Goal: Information Seeking & Learning: Learn about a topic

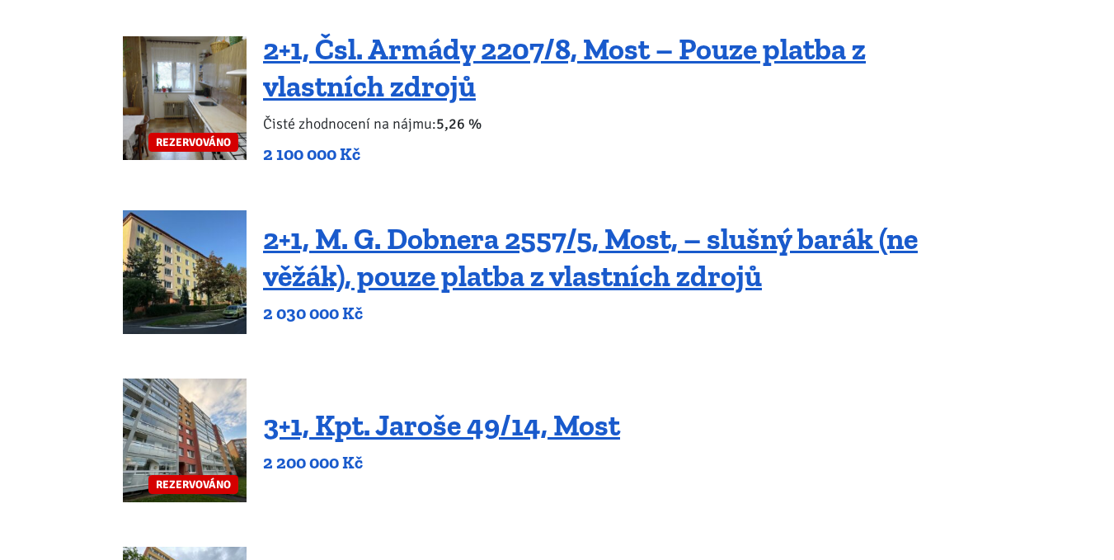
scroll to position [742, 0]
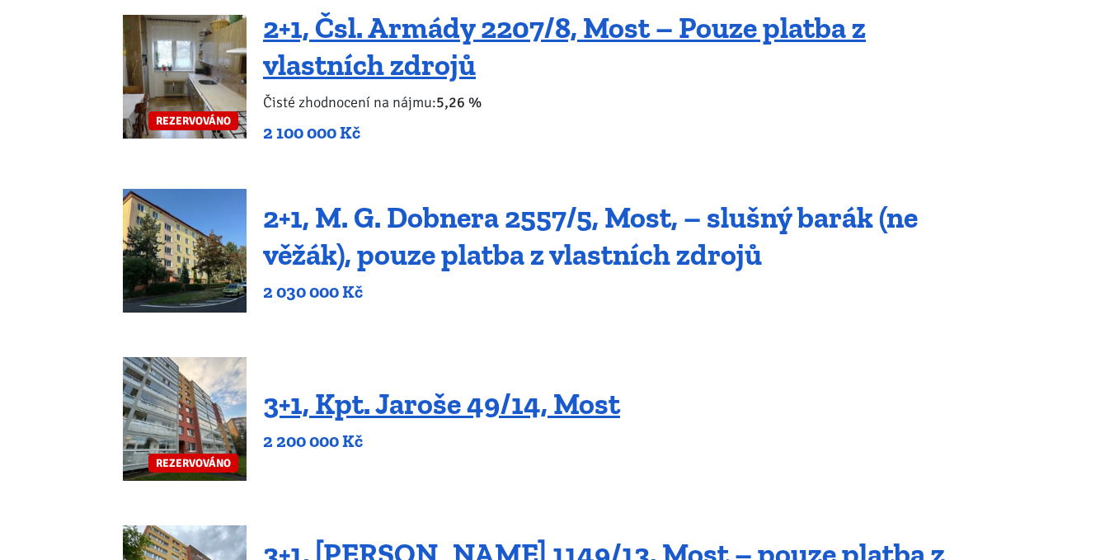
click at [443, 262] on link "2+1, M. G. Dobnera 2557/5, Most, – slušný barák (ne věžák), pouze platba z vlas…" at bounding box center [590, 236] width 655 height 73
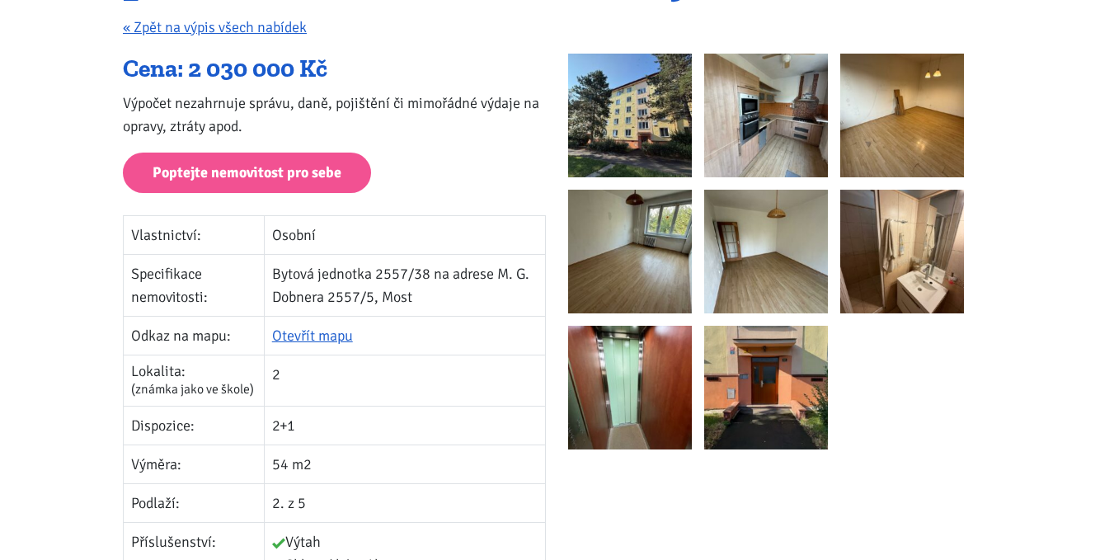
scroll to position [330, 0]
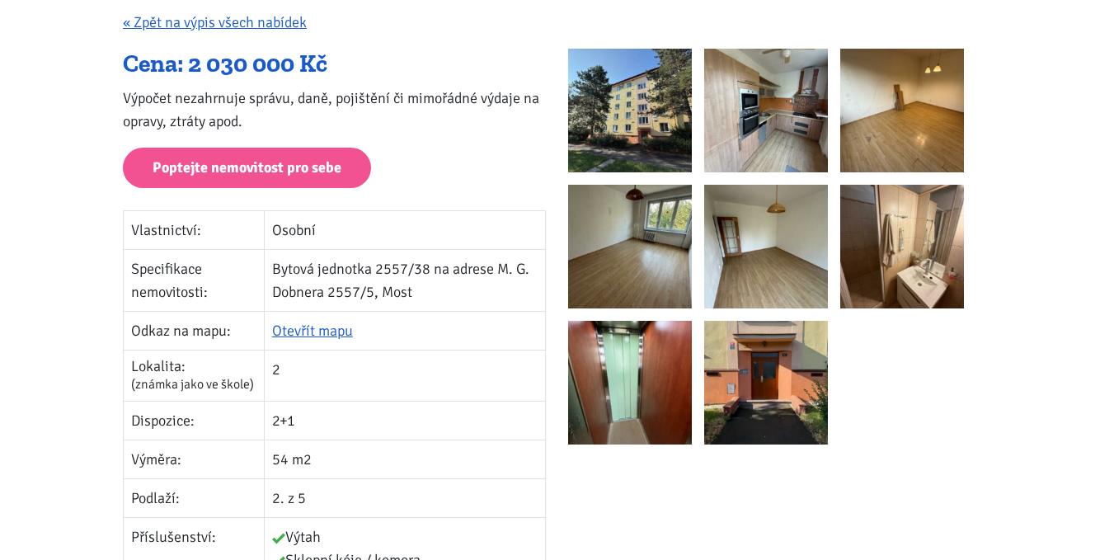
click at [600, 124] on img at bounding box center [630, 111] width 124 height 124
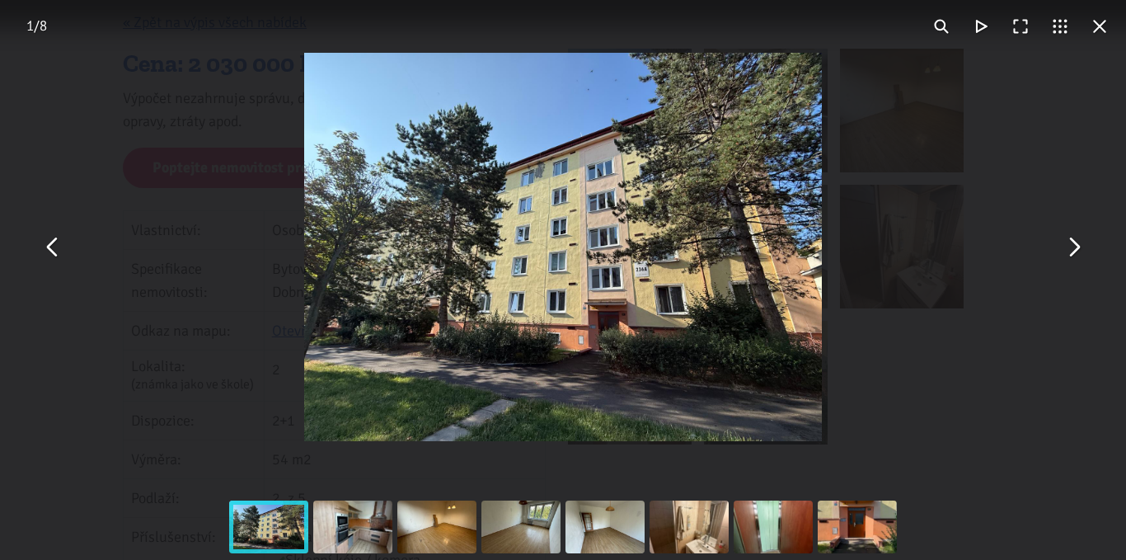
click at [1070, 244] on button "You can close this modal content with the ESC key" at bounding box center [1074, 248] width 40 height 40
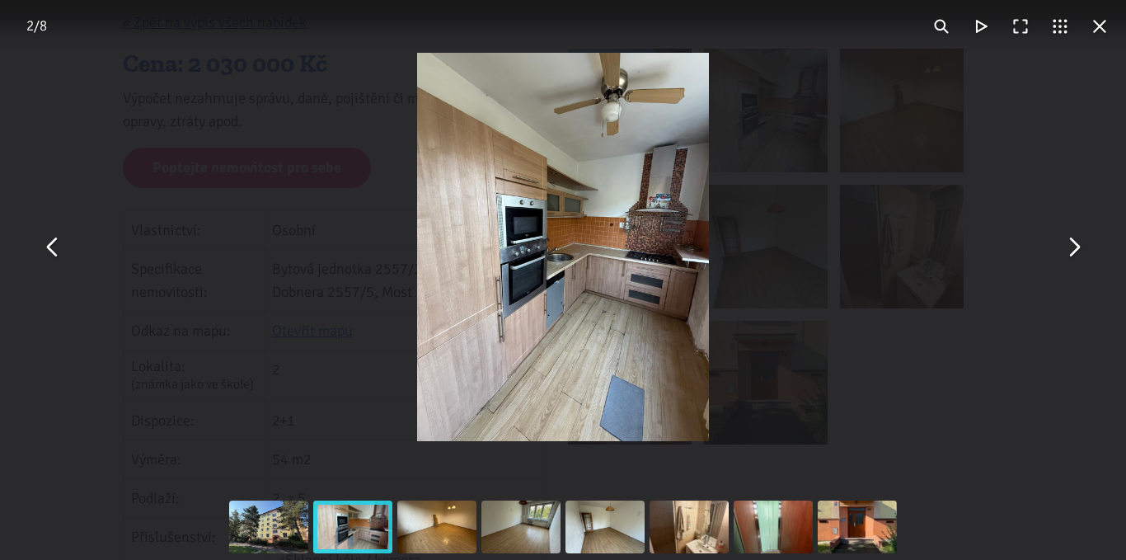
click at [1070, 244] on button "You can close this modal content with the ESC key" at bounding box center [1074, 248] width 40 height 40
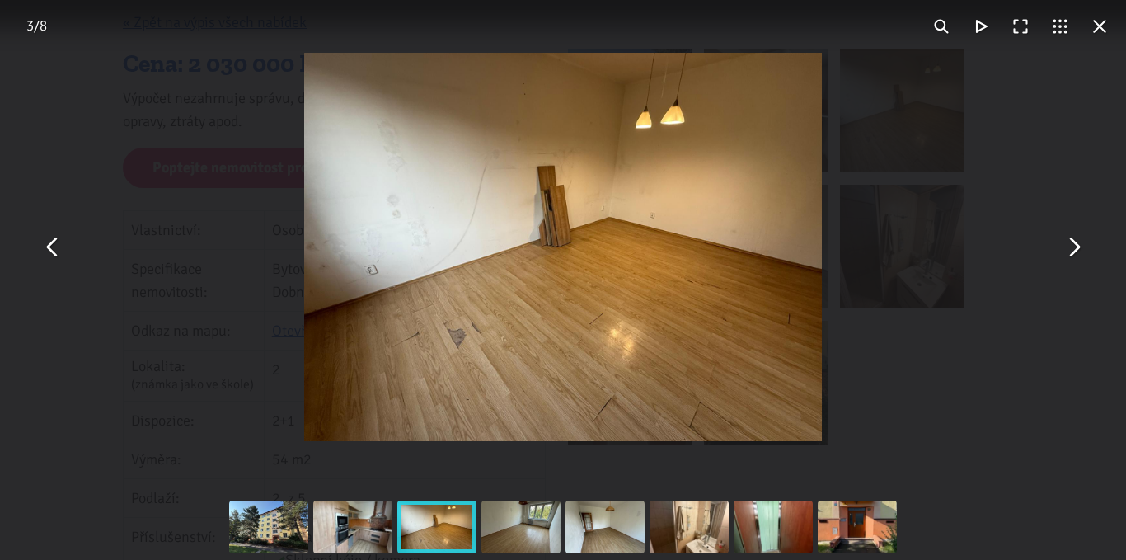
click at [1070, 244] on button "You can close this modal content with the ESC key" at bounding box center [1074, 248] width 40 height 40
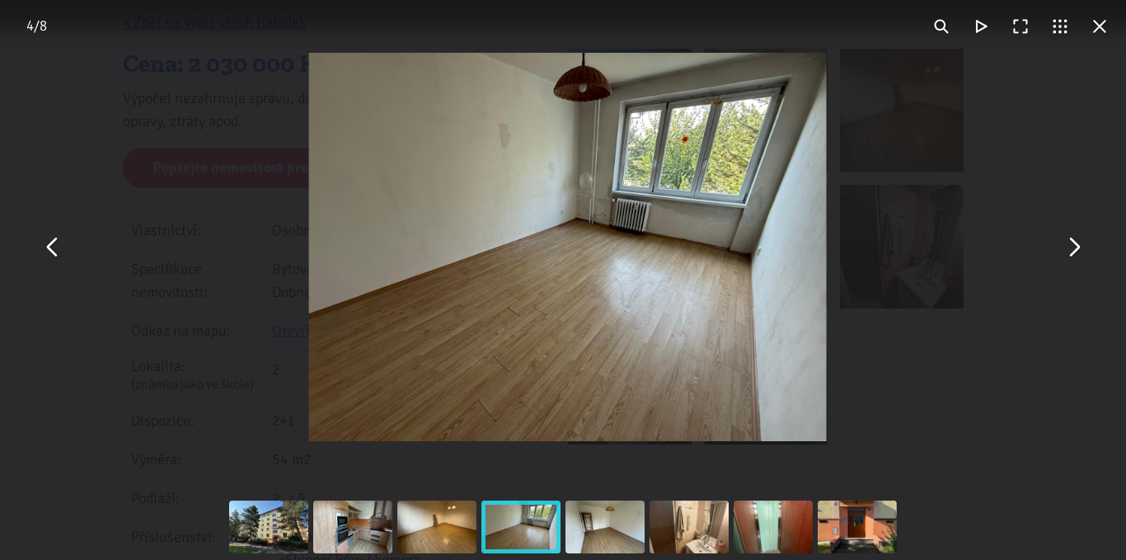
click at [1070, 244] on button "You can close this modal content with the ESC key" at bounding box center [1074, 248] width 40 height 40
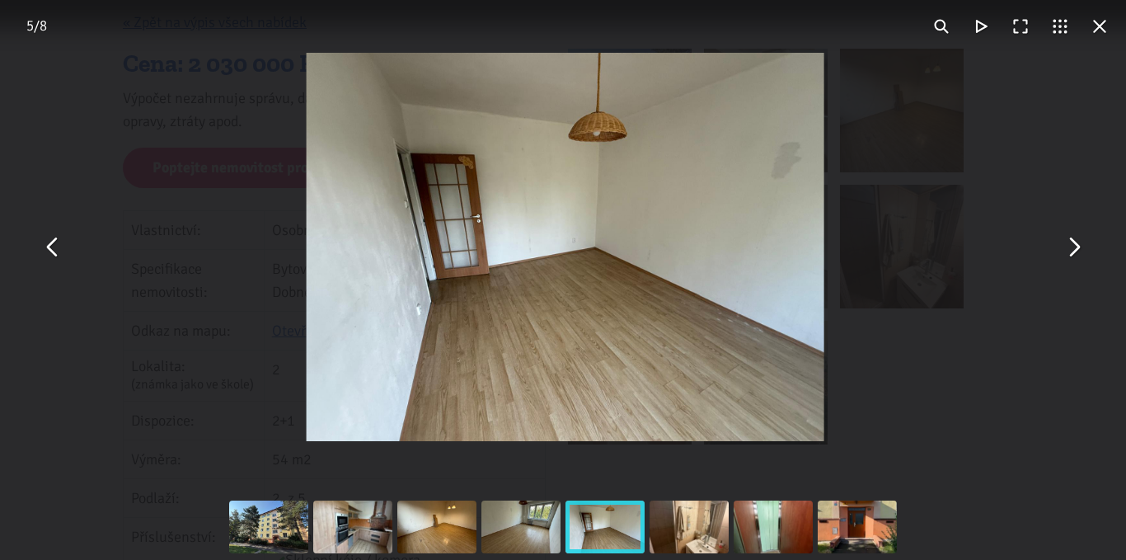
click at [1070, 244] on button "You can close this modal content with the ESC key" at bounding box center [1074, 248] width 40 height 40
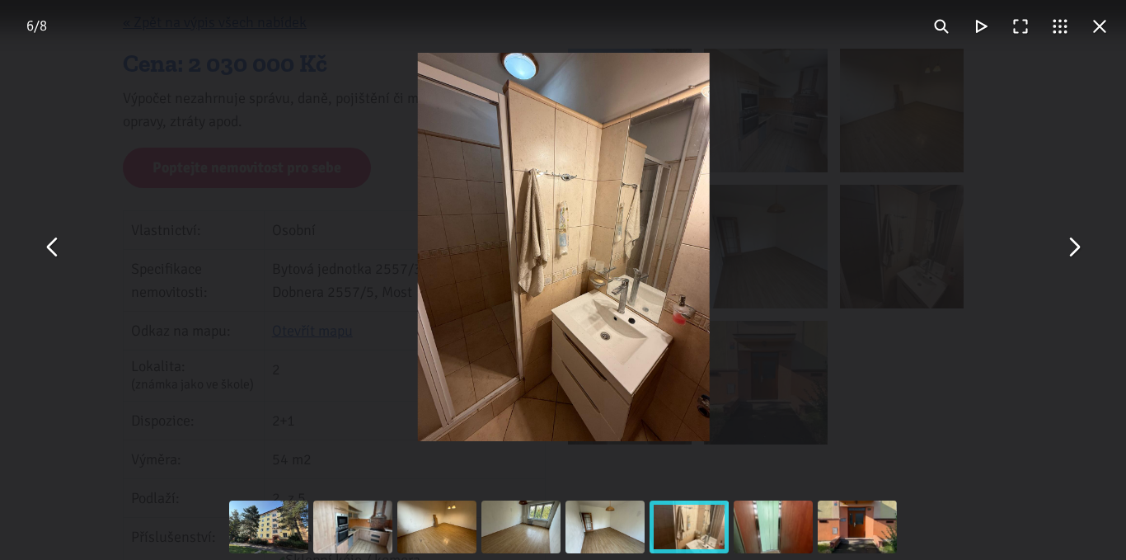
click at [1070, 244] on button "You can close this modal content with the ESC key" at bounding box center [1074, 248] width 40 height 40
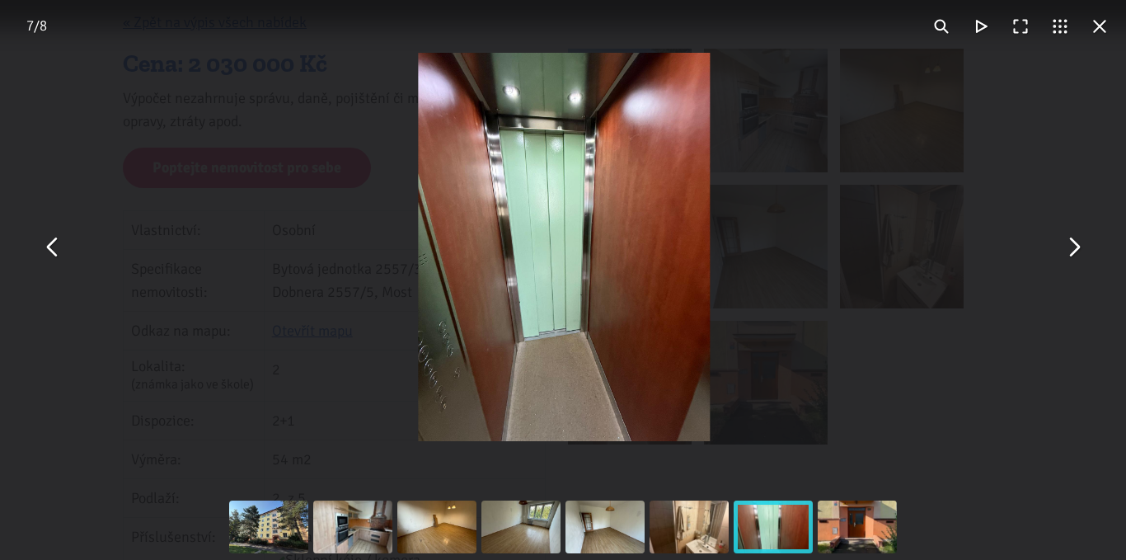
click at [1070, 244] on button "You can close this modal content with the ESC key" at bounding box center [1074, 248] width 40 height 40
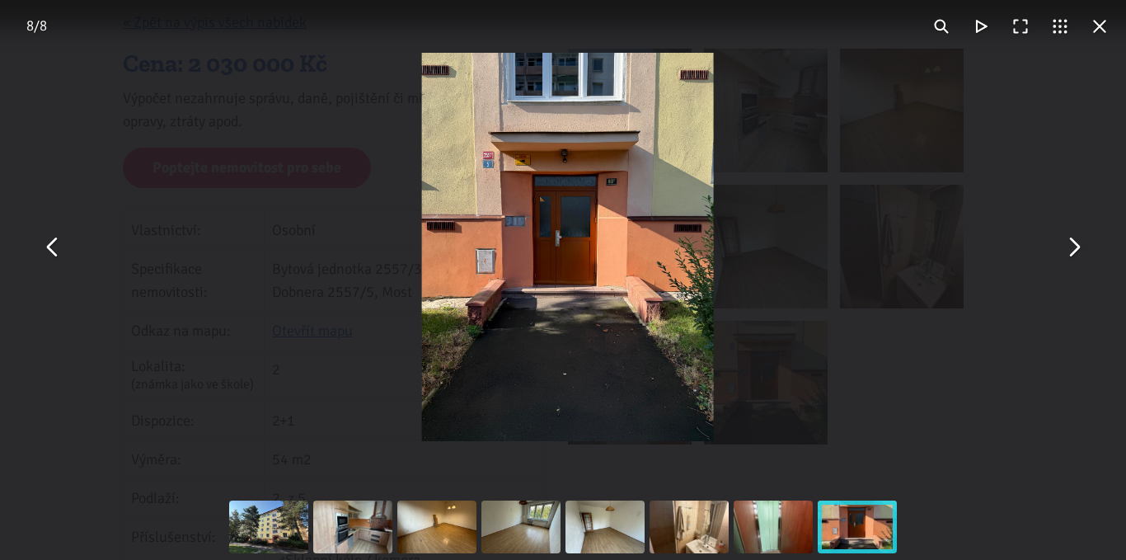
click at [1070, 244] on button "You can close this modal content with the ESC key" at bounding box center [1074, 248] width 40 height 40
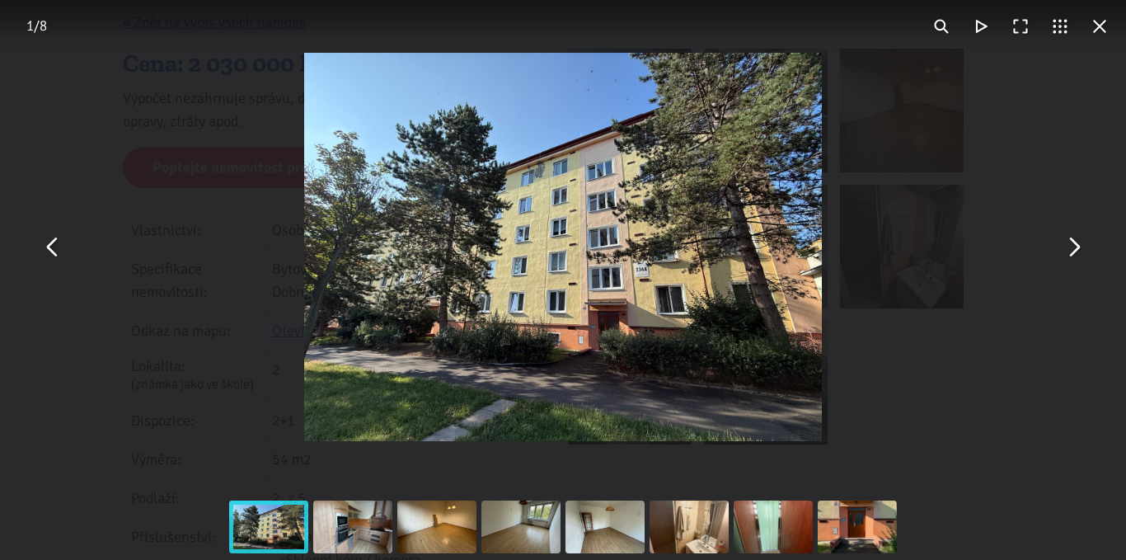
click at [1105, 29] on button "You can close this modal content with the ESC key" at bounding box center [1100, 27] width 40 height 40
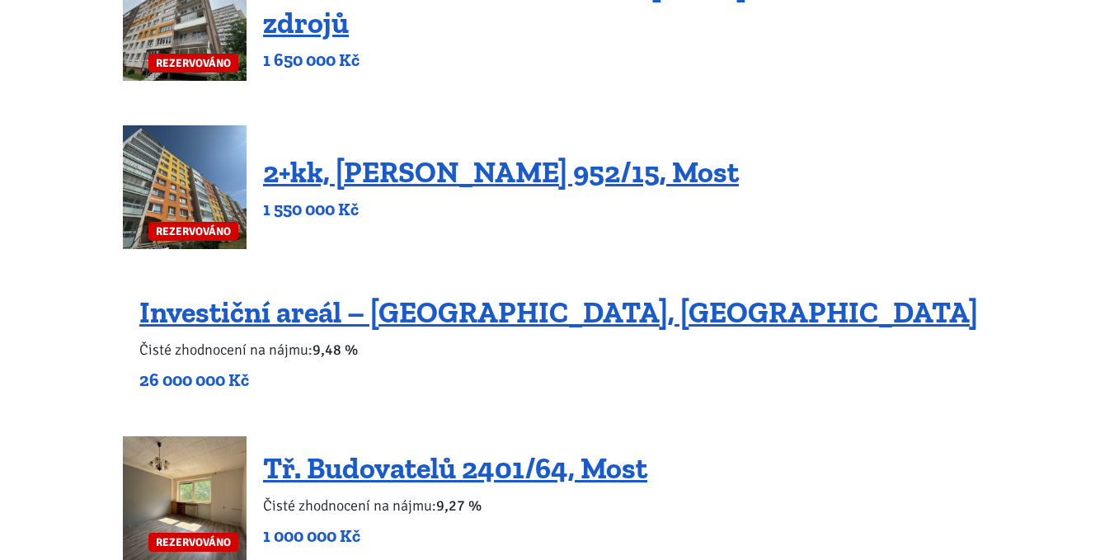
scroll to position [1484, 0]
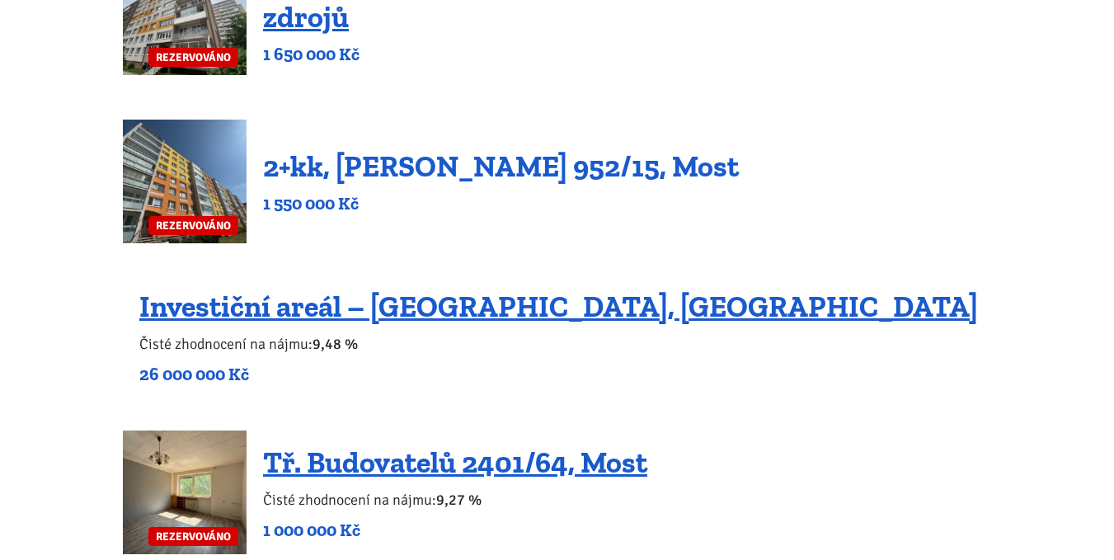
click at [344, 160] on link "2+kk, [PERSON_NAME] 952/15, Most" at bounding box center [501, 165] width 476 height 35
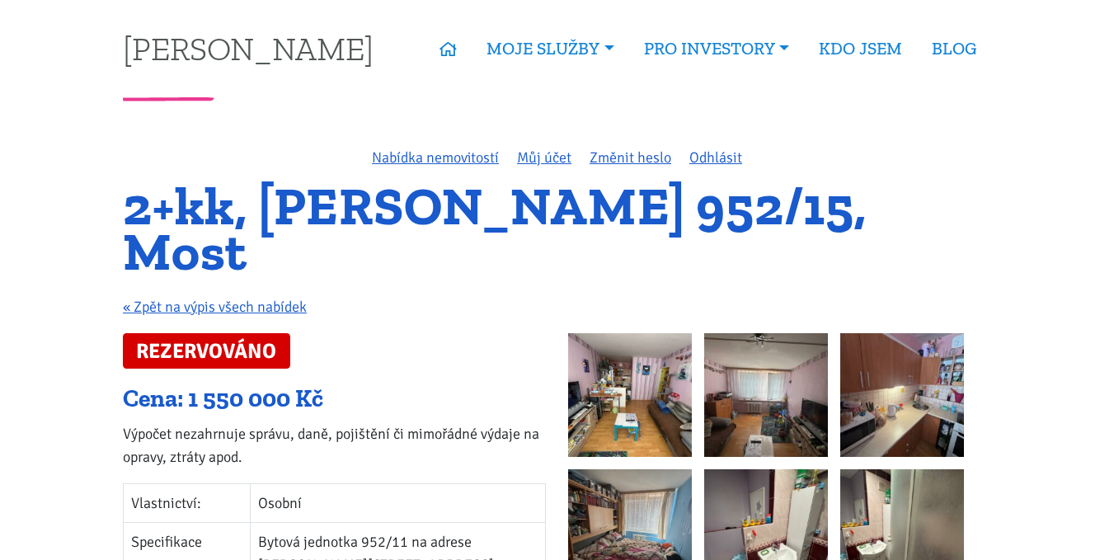
click at [612, 333] on img at bounding box center [630, 395] width 124 height 124
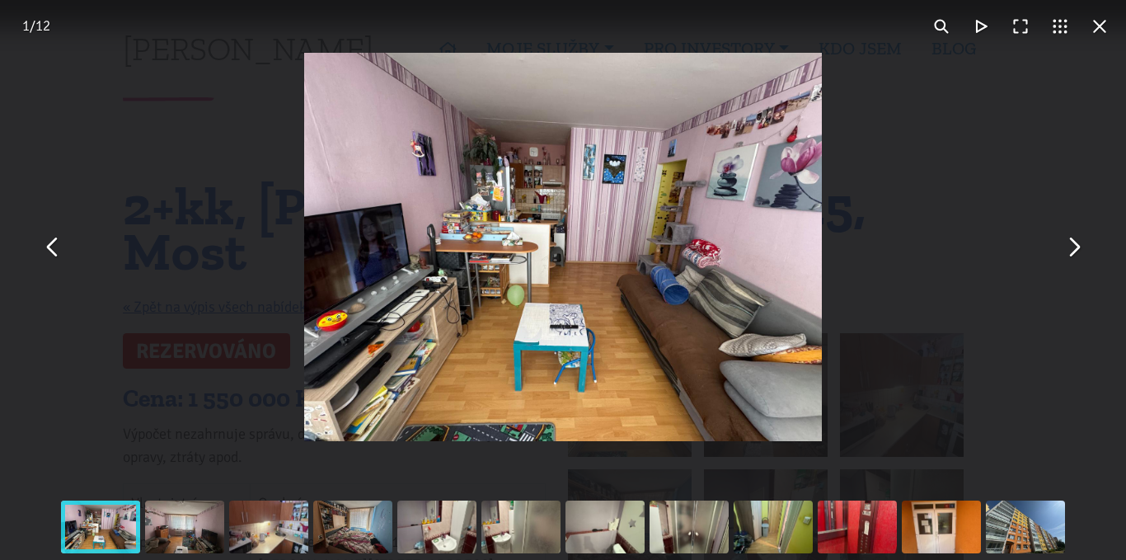
click at [1079, 258] on button "You can close this modal content with the ESC key" at bounding box center [1074, 248] width 40 height 40
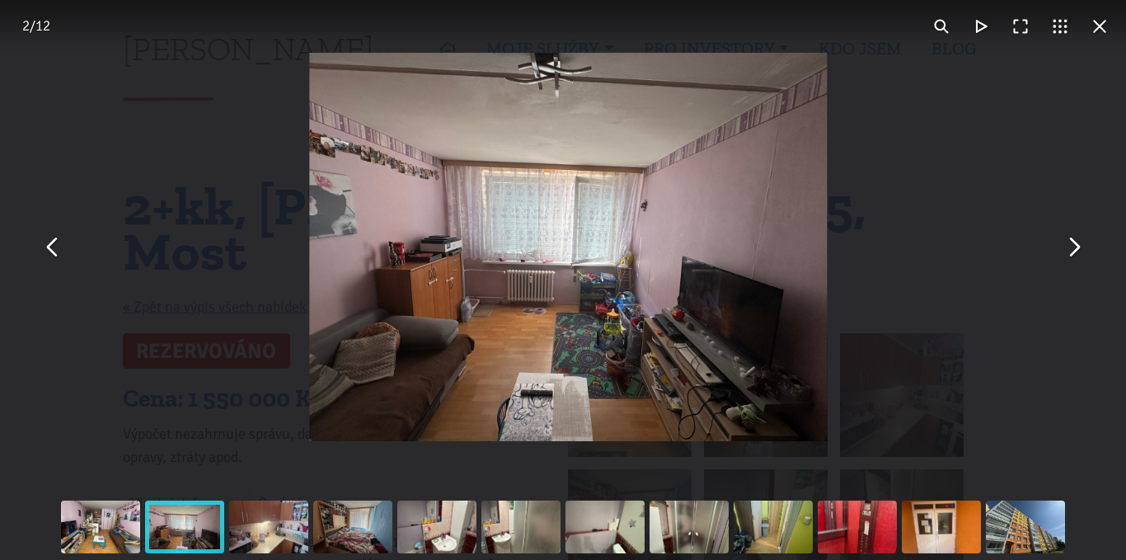
click at [1079, 258] on button "You can close this modal content with the ESC key" at bounding box center [1074, 248] width 40 height 40
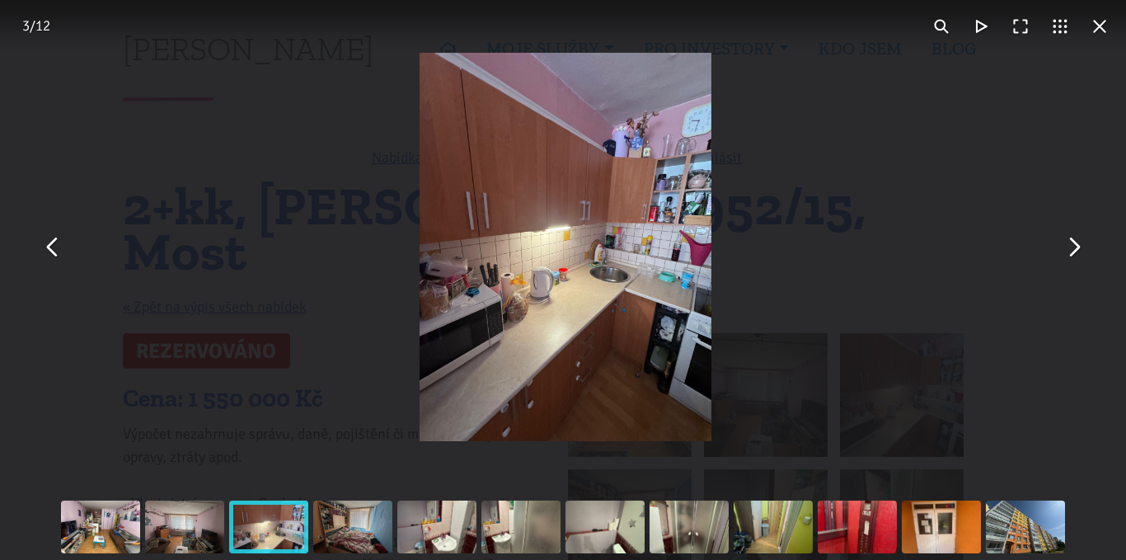
click at [1079, 258] on button "You can close this modal content with the ESC key" at bounding box center [1074, 248] width 40 height 40
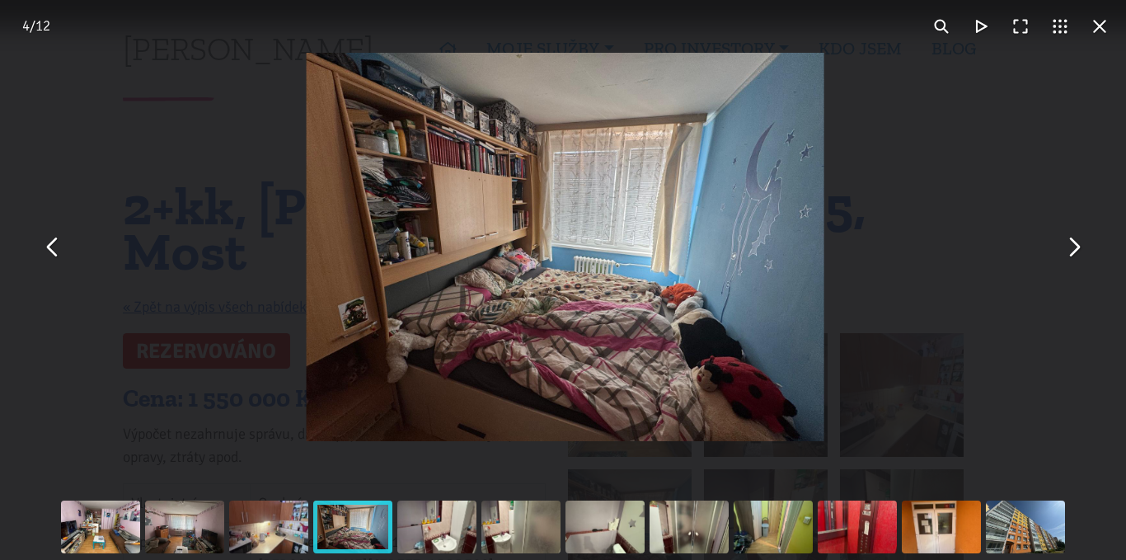
click at [1079, 258] on button "You can close this modal content with the ESC key" at bounding box center [1074, 248] width 40 height 40
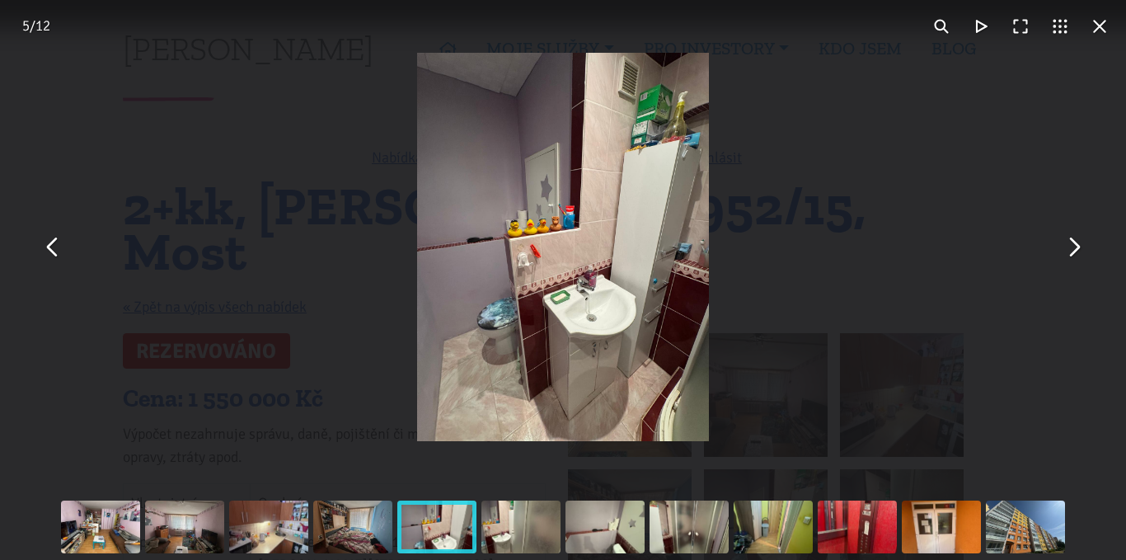
click at [1079, 258] on button "You can close this modal content with the ESC key" at bounding box center [1074, 248] width 40 height 40
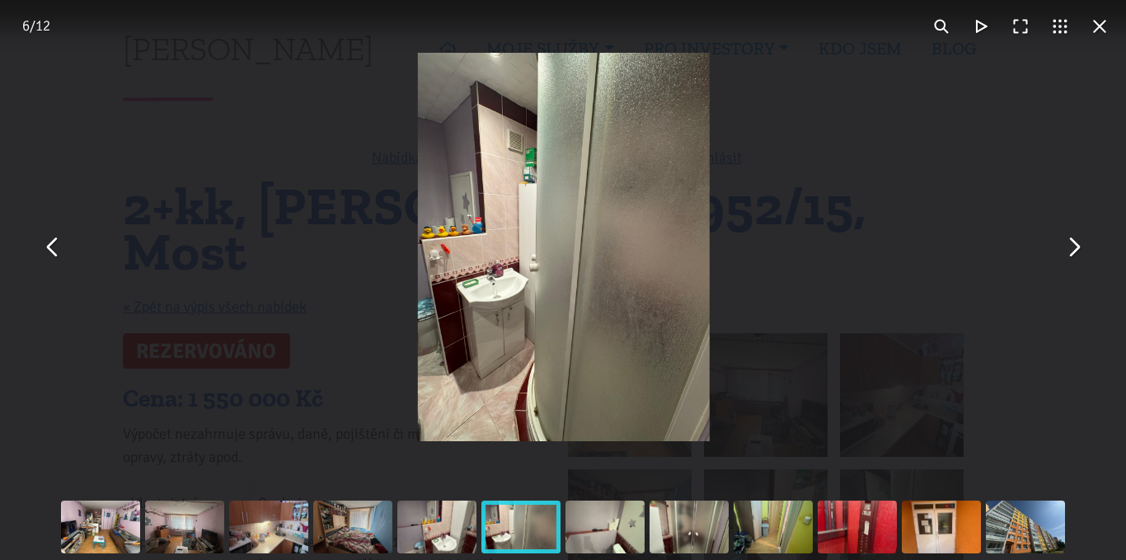
click at [1079, 258] on button "You can close this modal content with the ESC key" at bounding box center [1074, 248] width 40 height 40
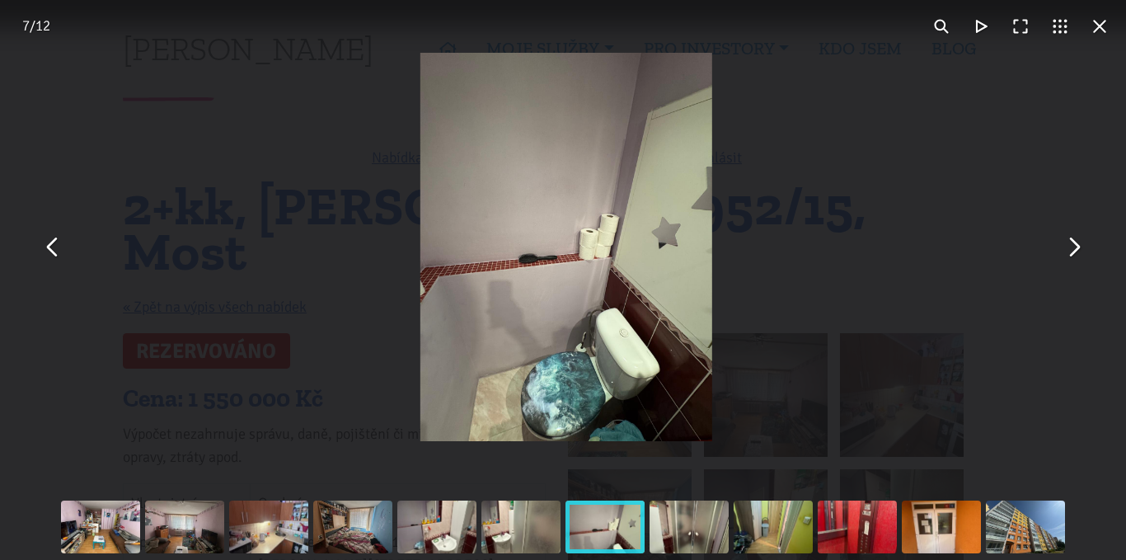
click at [1079, 258] on button "You can close this modal content with the ESC key" at bounding box center [1074, 248] width 40 height 40
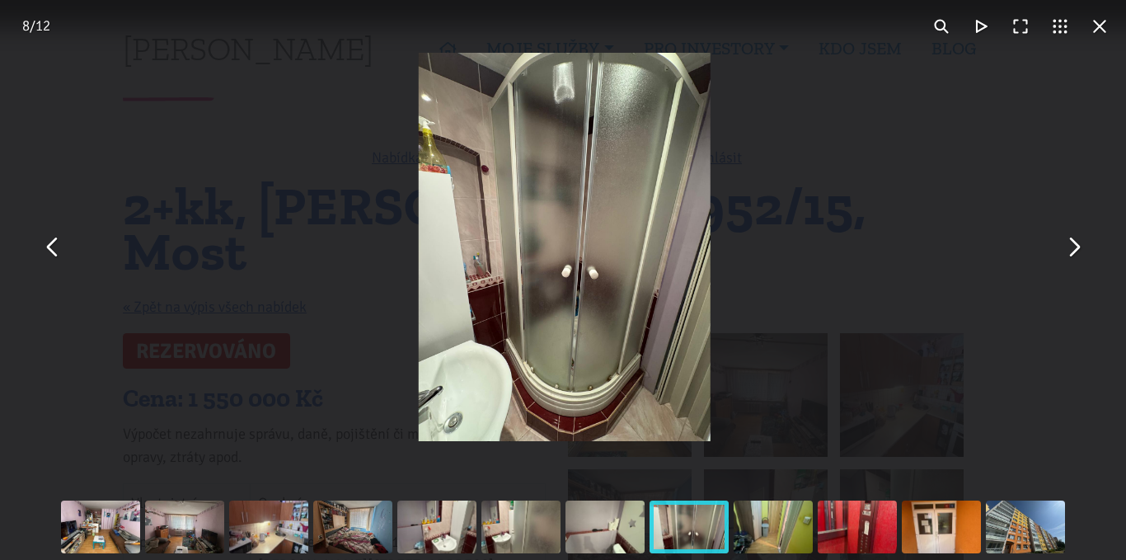
click at [1079, 258] on button "You can close this modal content with the ESC key" at bounding box center [1074, 248] width 40 height 40
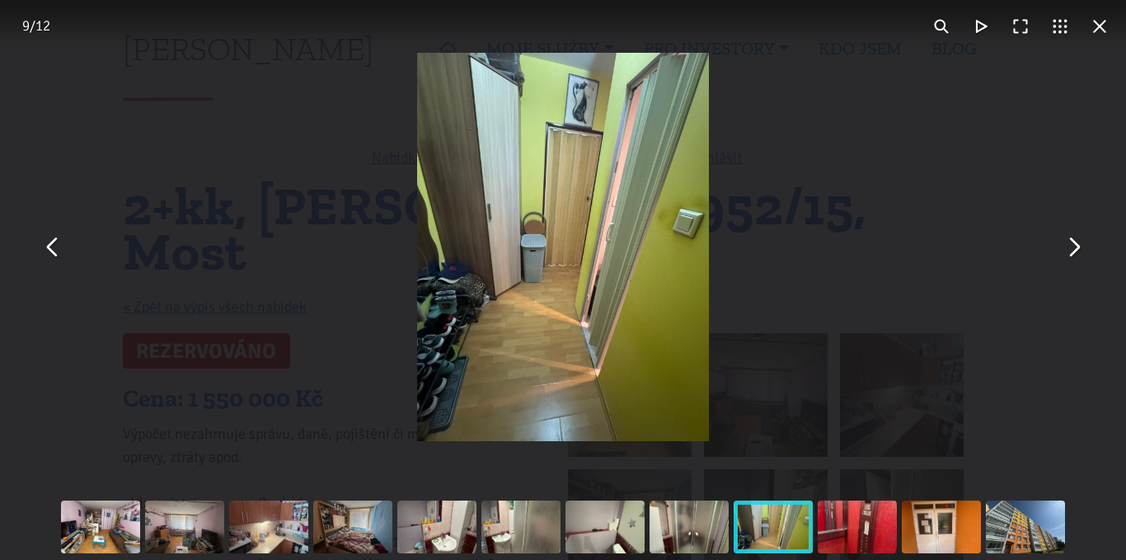
click at [1079, 258] on button "You can close this modal content with the ESC key" at bounding box center [1074, 248] width 40 height 40
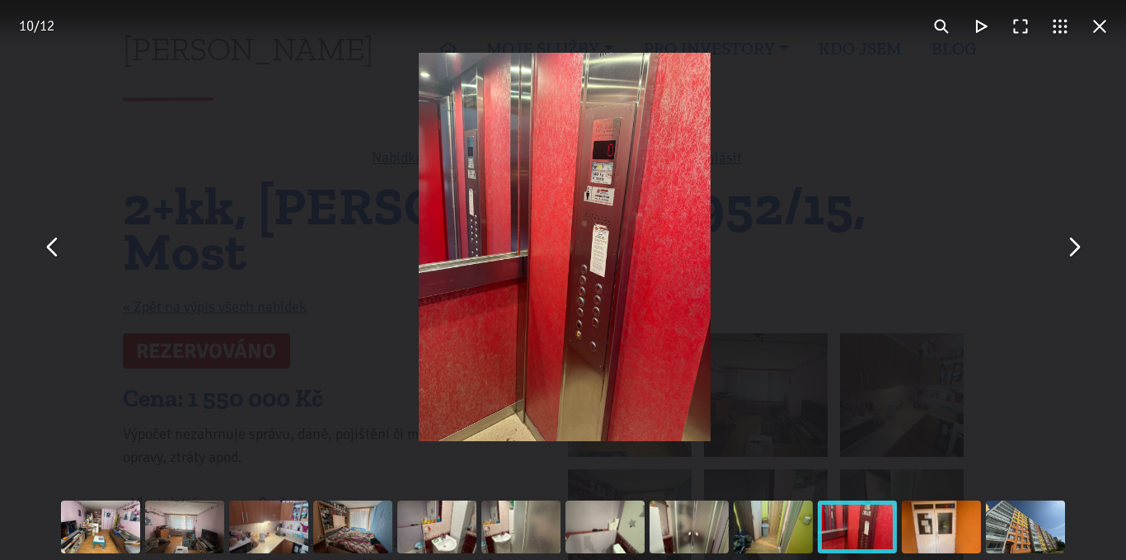
click at [1079, 258] on button "You can close this modal content with the ESC key" at bounding box center [1074, 248] width 40 height 40
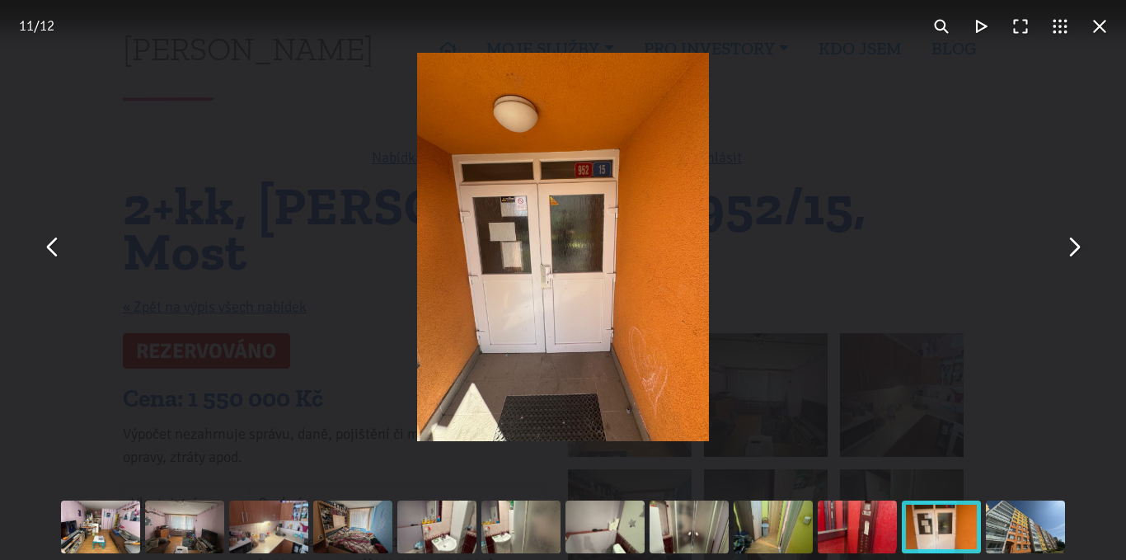
click at [51, 257] on button "You can close this modal content with the ESC key" at bounding box center [53, 248] width 40 height 40
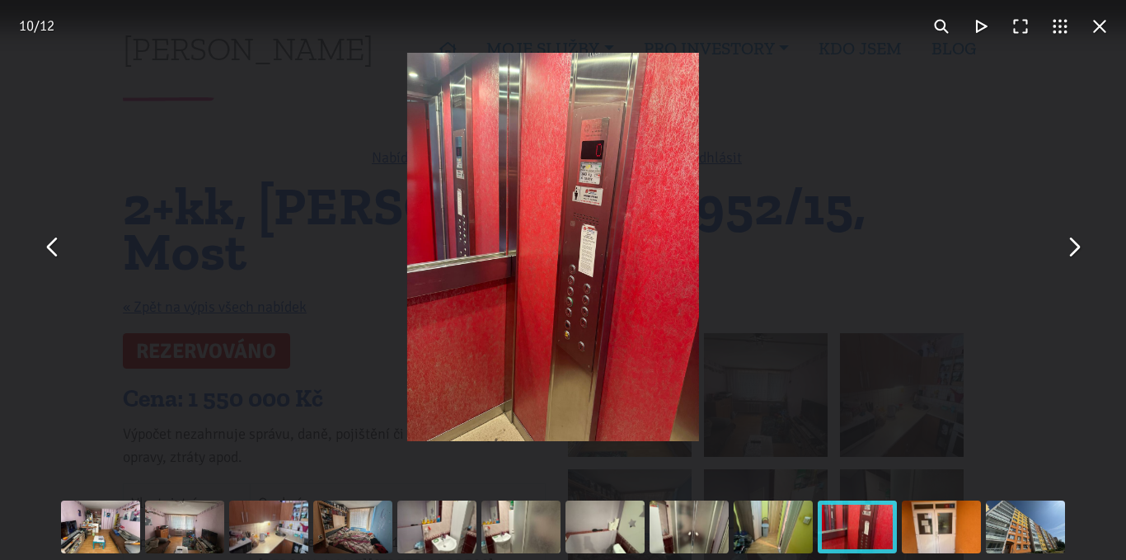
click at [51, 257] on button "You can close this modal content with the ESC key" at bounding box center [53, 248] width 40 height 40
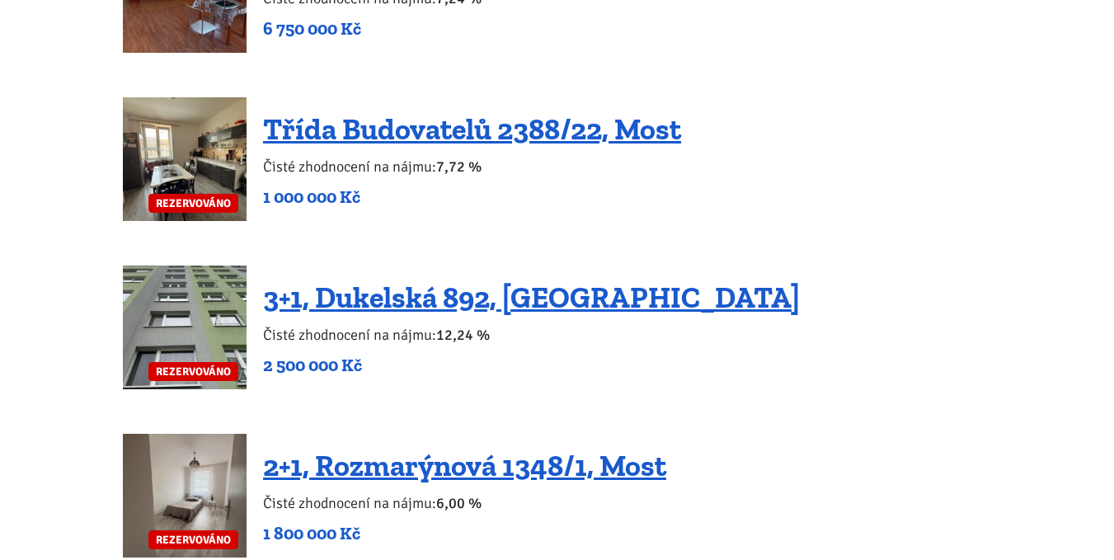
scroll to position [3876, 0]
